Goal: Communication & Community: Answer question/provide support

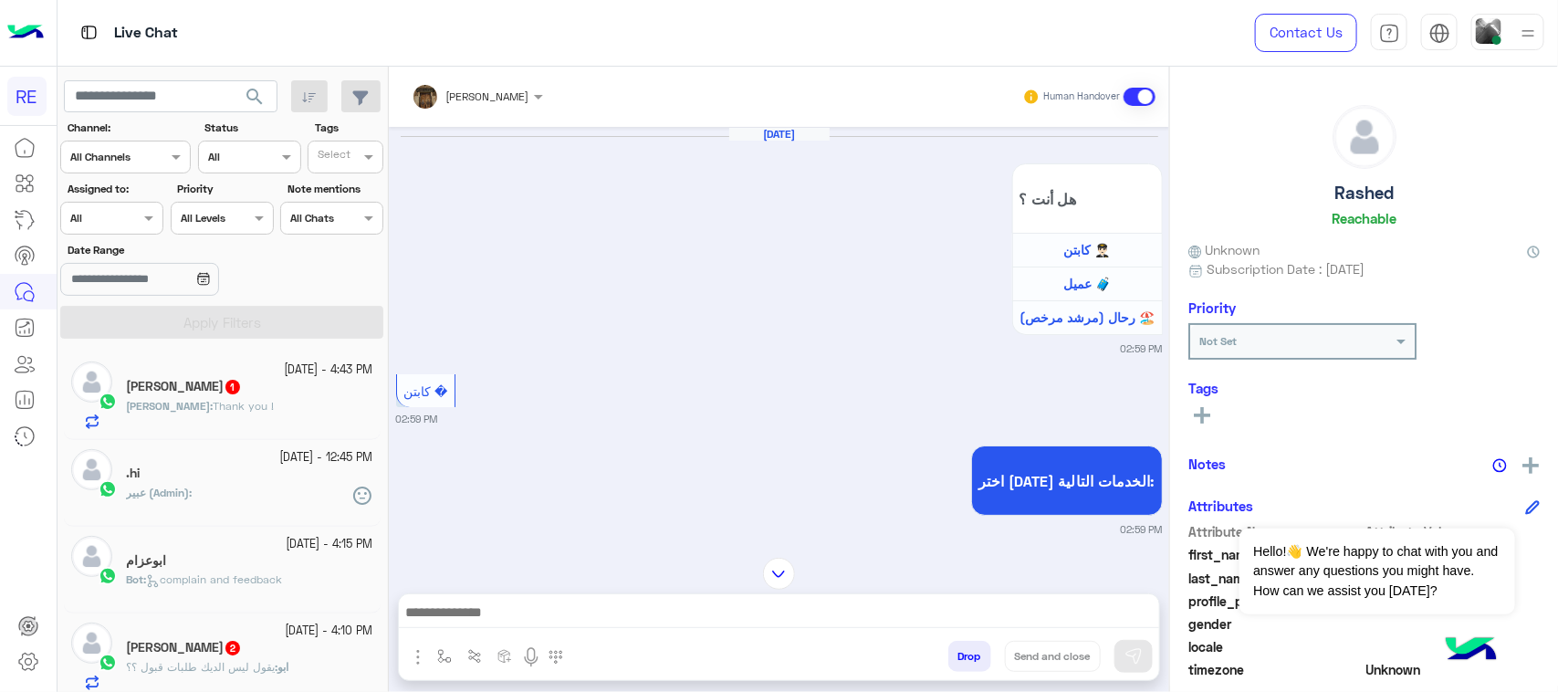
scroll to position [2480, 0]
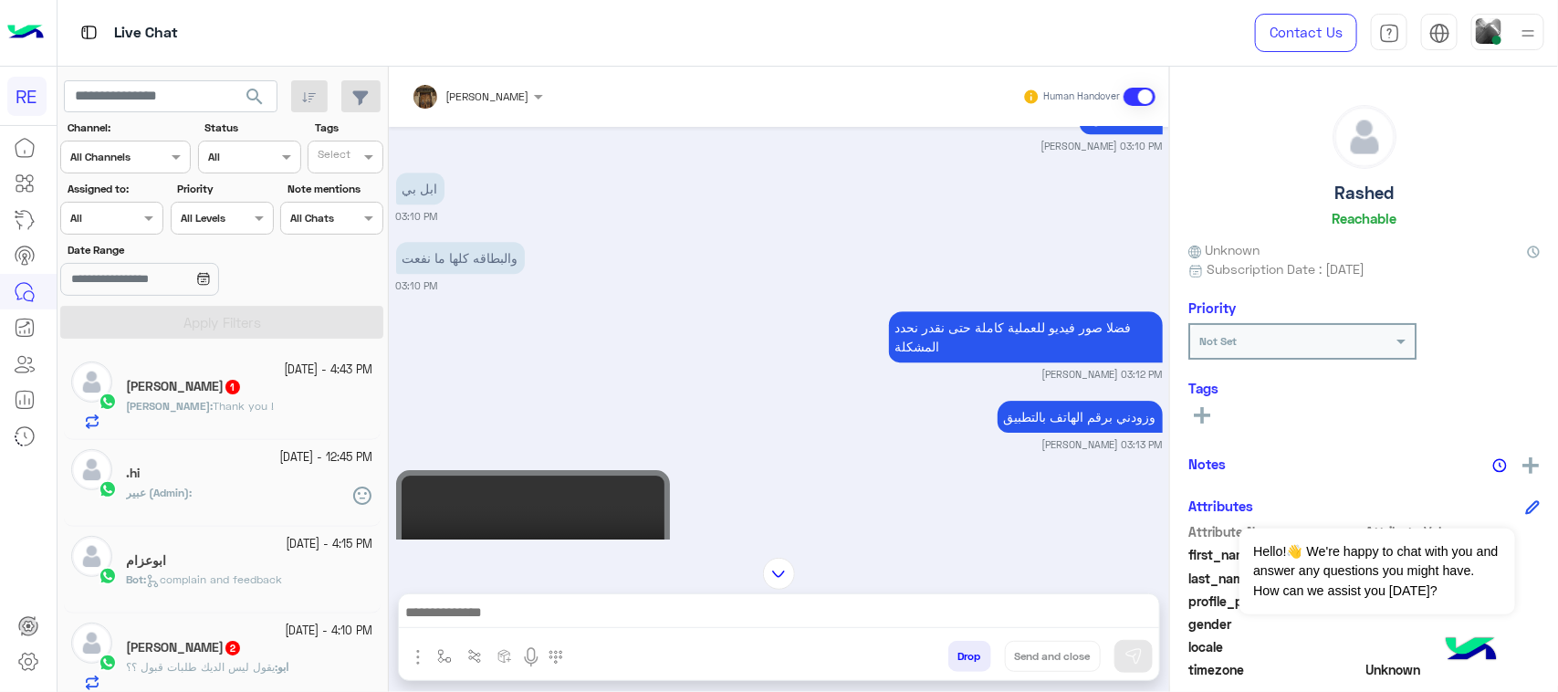
click at [304, 393] on div "[PERSON_NAME] 1" at bounding box center [249, 388] width 247 height 19
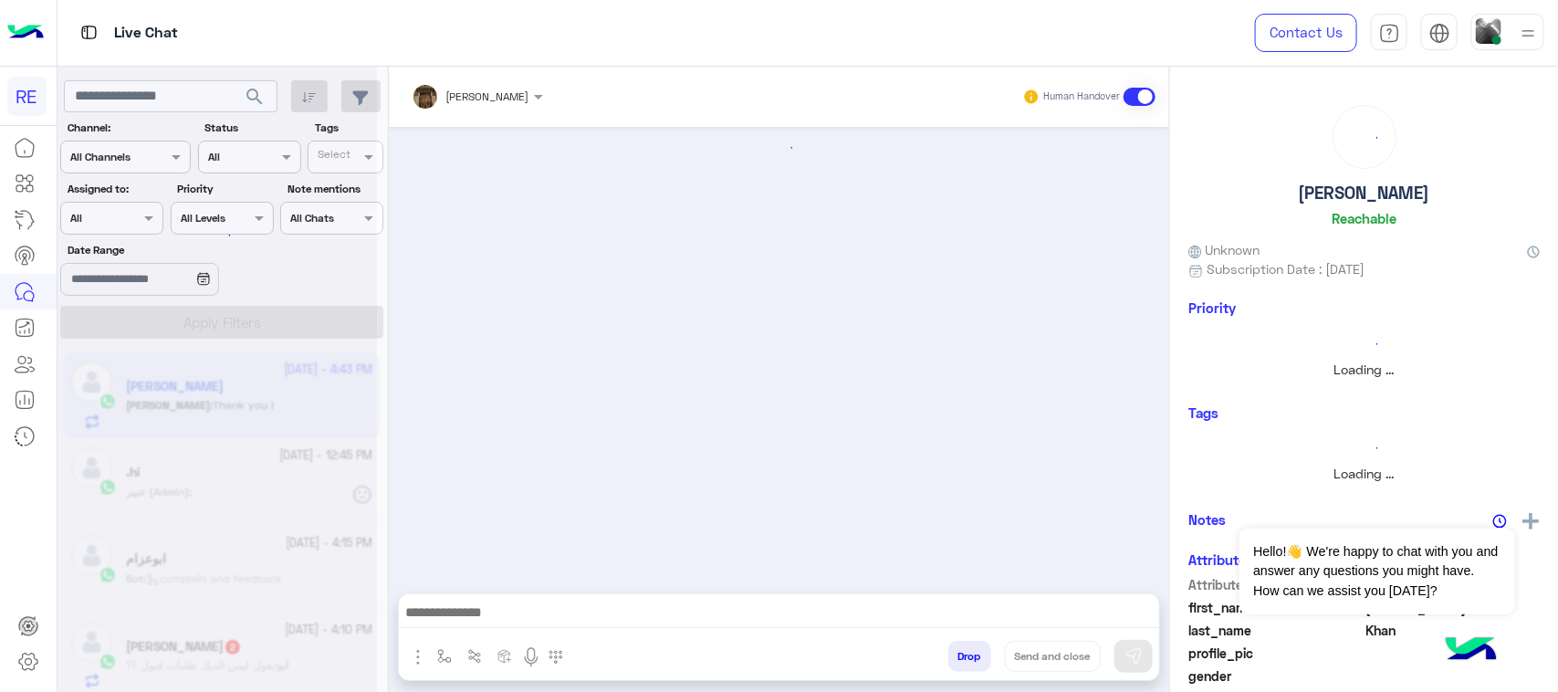
scroll to position [1461, 0]
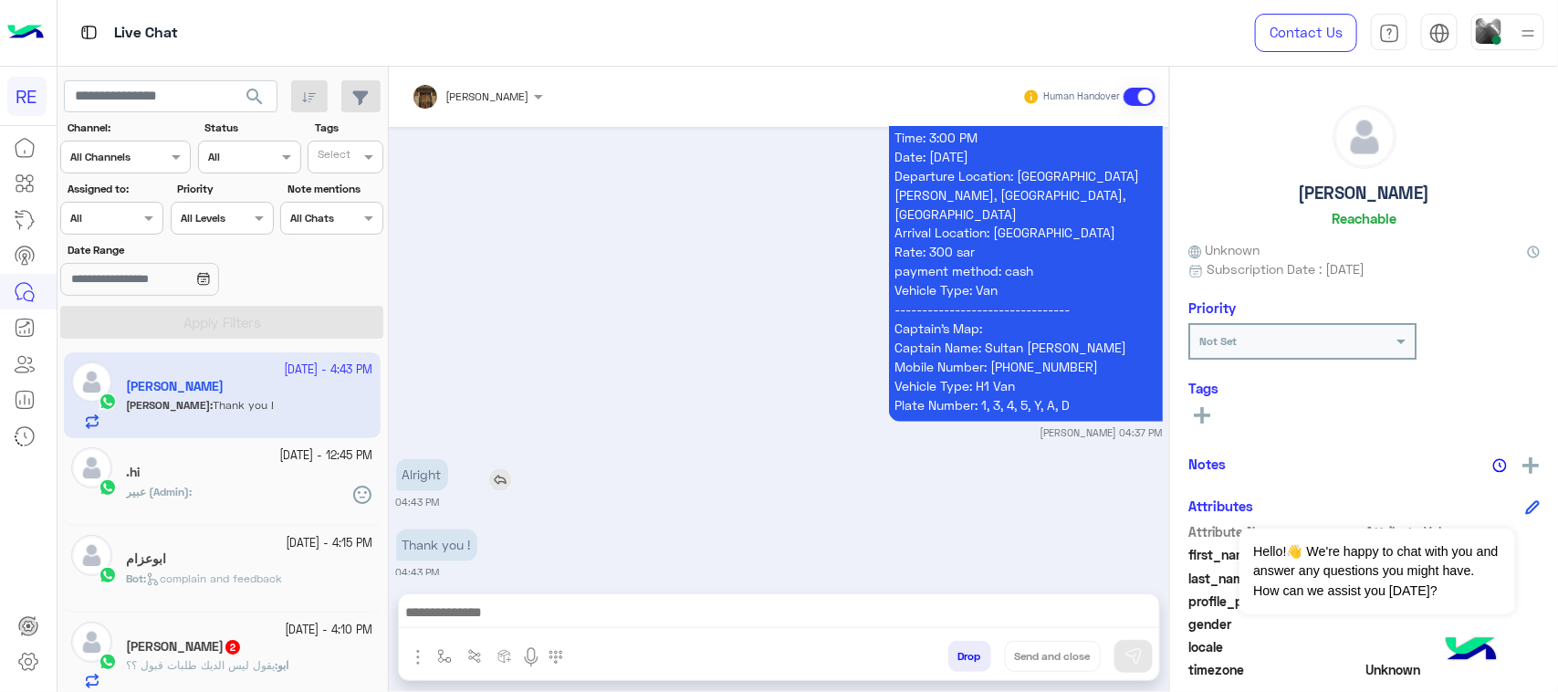
click at [412, 464] on p "Alright" at bounding box center [422, 475] width 52 height 32
copy p "Alright"
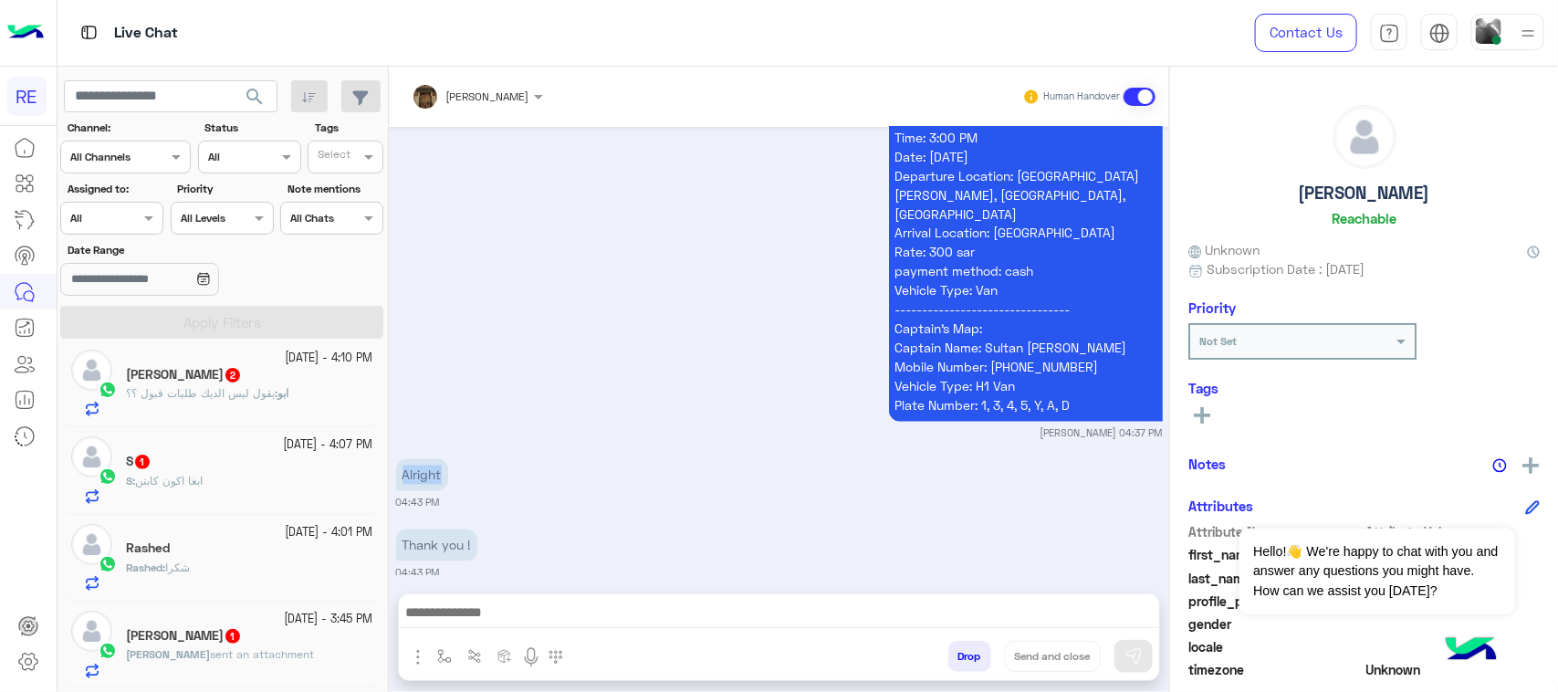
scroll to position [0, 0]
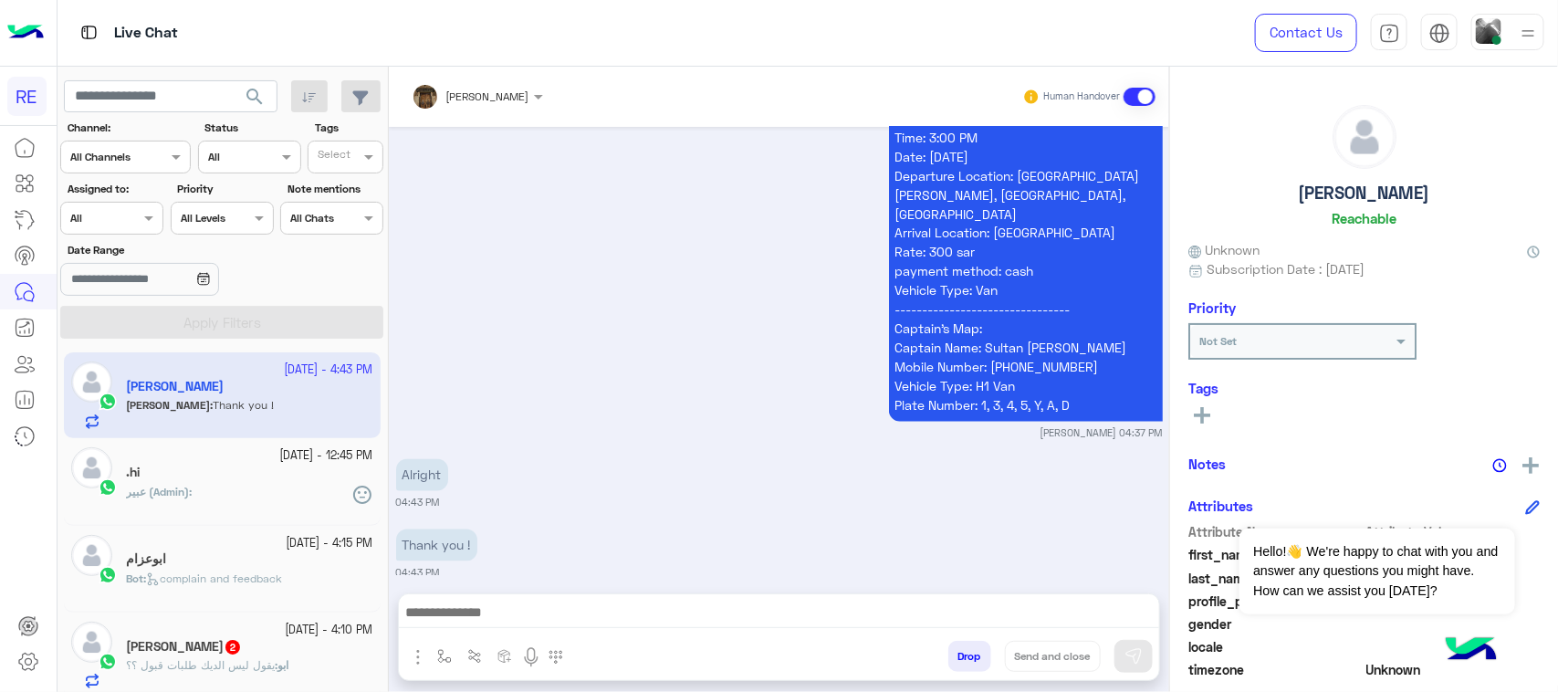
click at [212, 664] on span "يقول ليس الديك طلبات قبول ؟؟" at bounding box center [200, 665] width 149 height 14
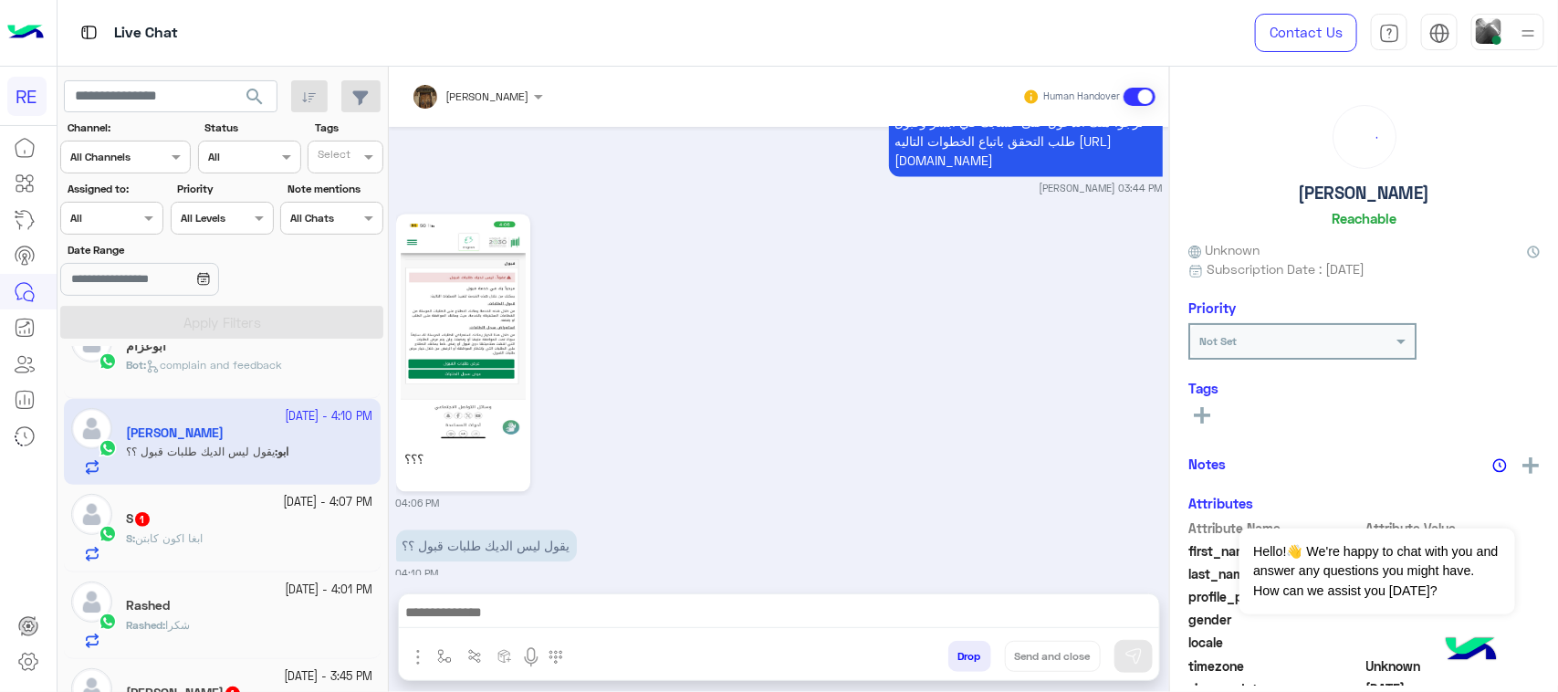
scroll to position [228, 0]
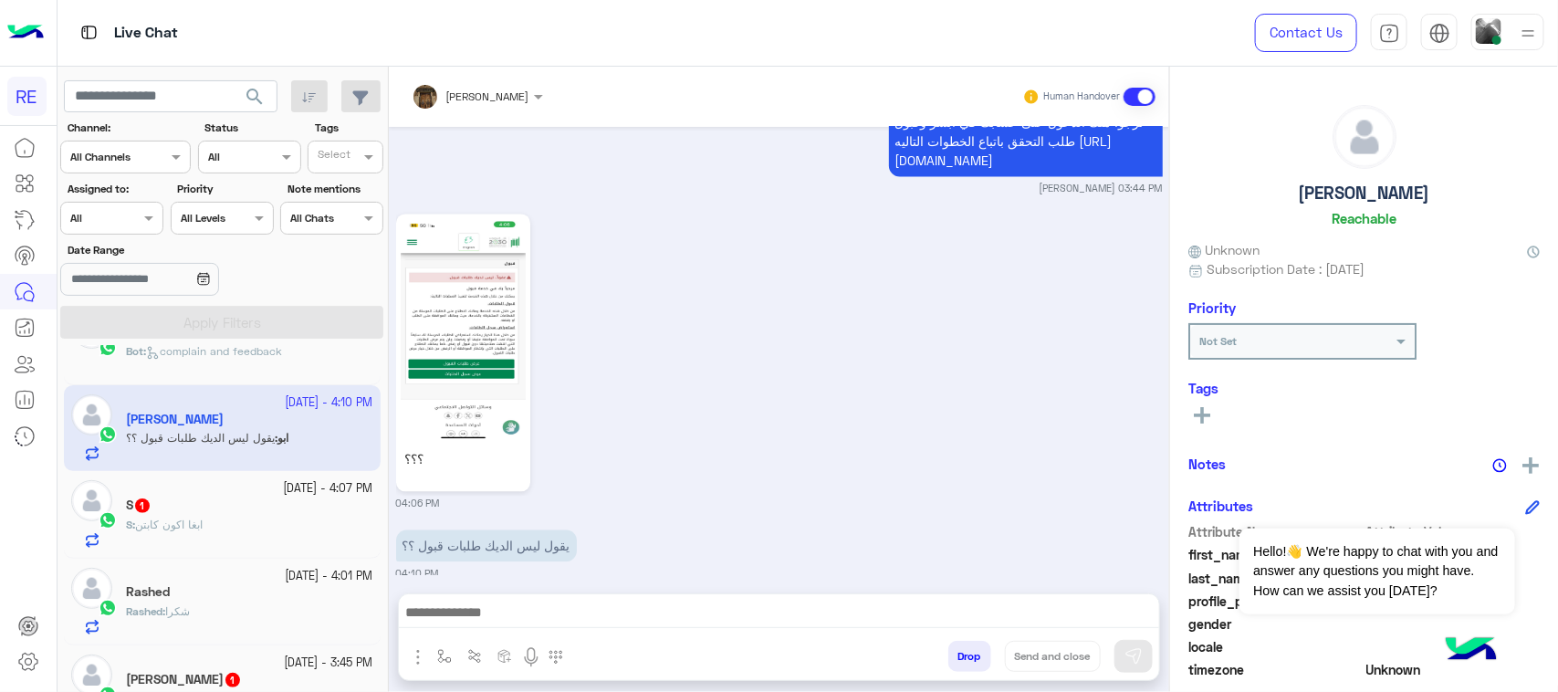
click at [179, 529] on span "ابغا اكون كابتن" at bounding box center [169, 524] width 68 height 14
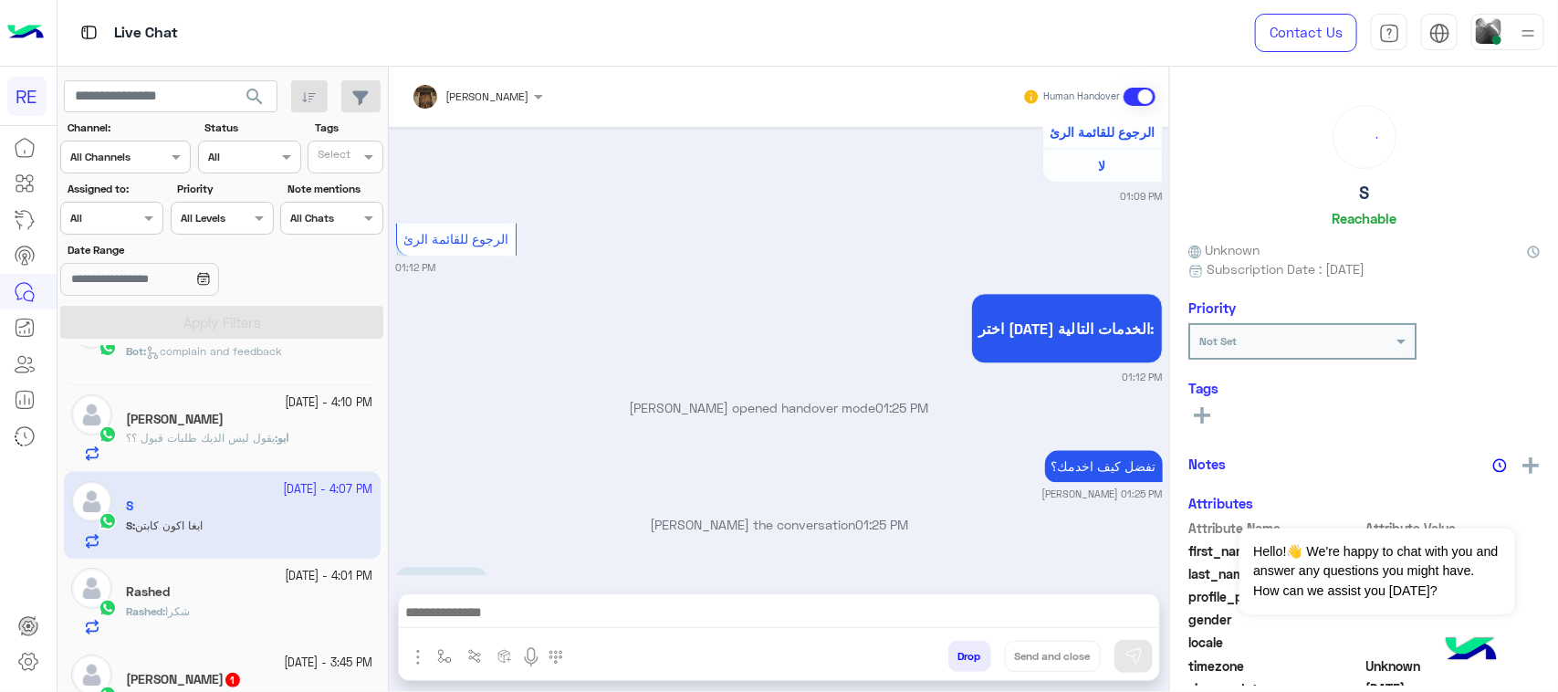
scroll to position [456, 0]
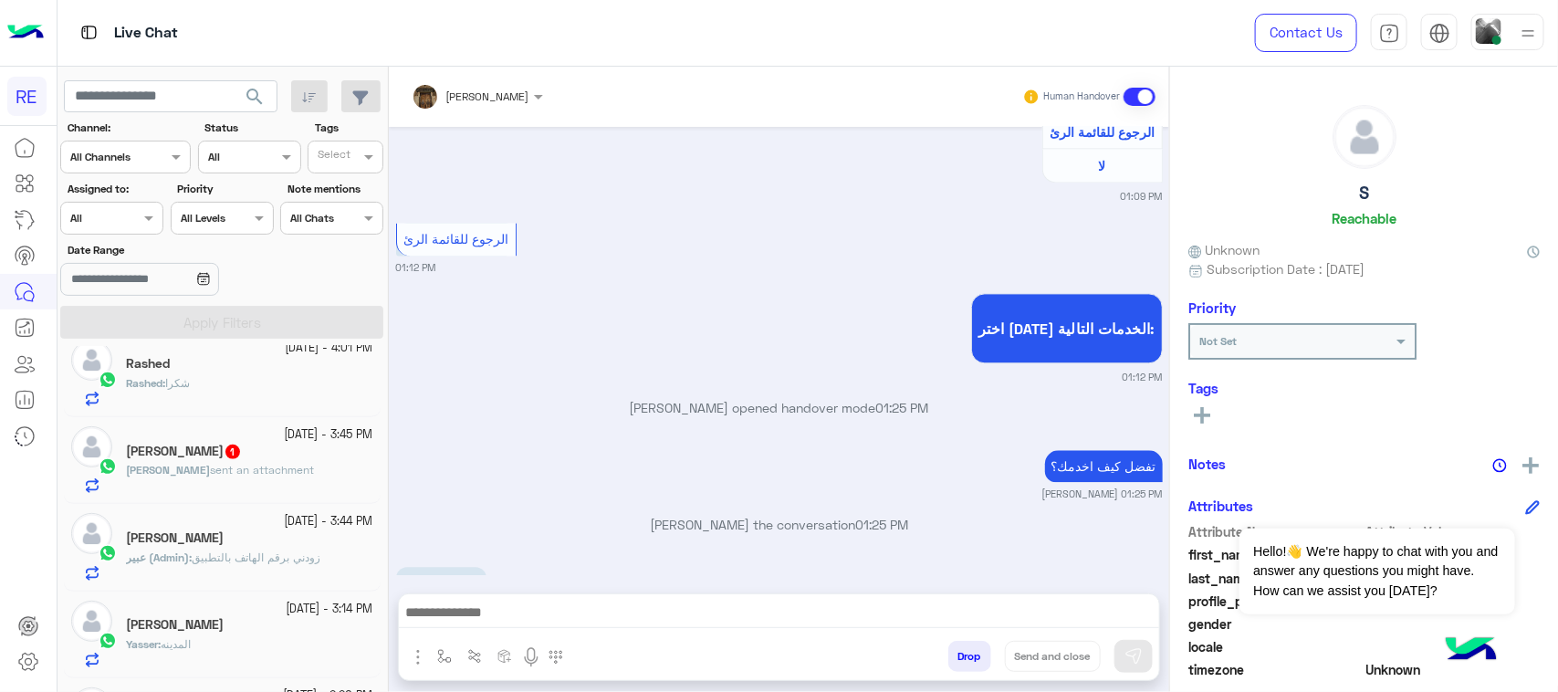
click at [167, 486] on div "[PERSON_NAME] sent an attachment" at bounding box center [249, 478] width 247 height 32
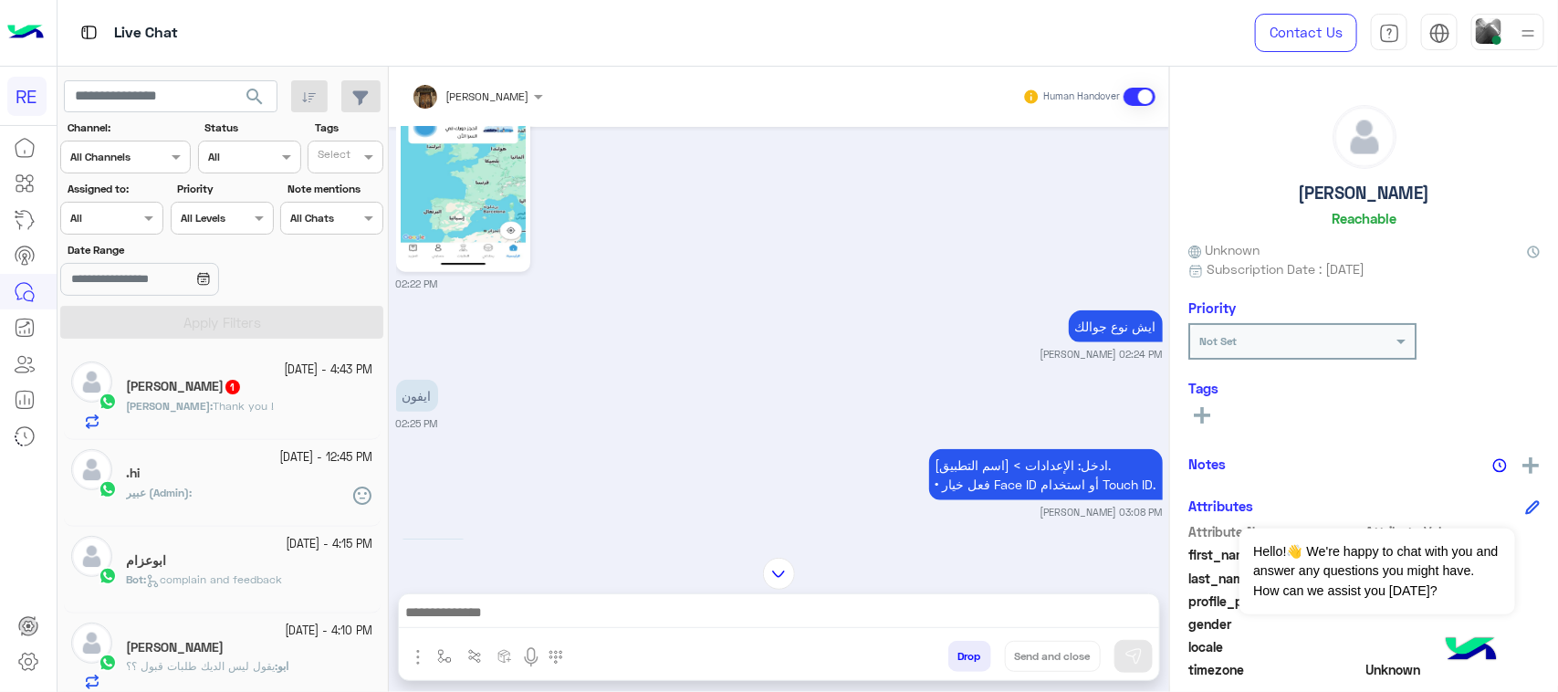
scroll to position [795, 0]
